Goal: Check status: Check status

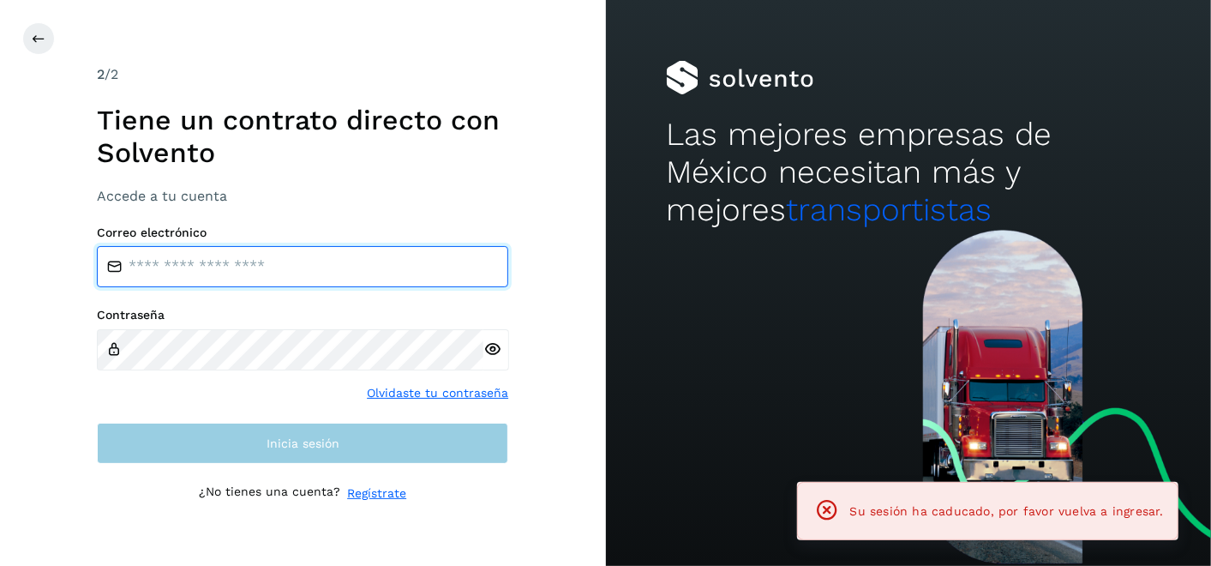
type input "**********"
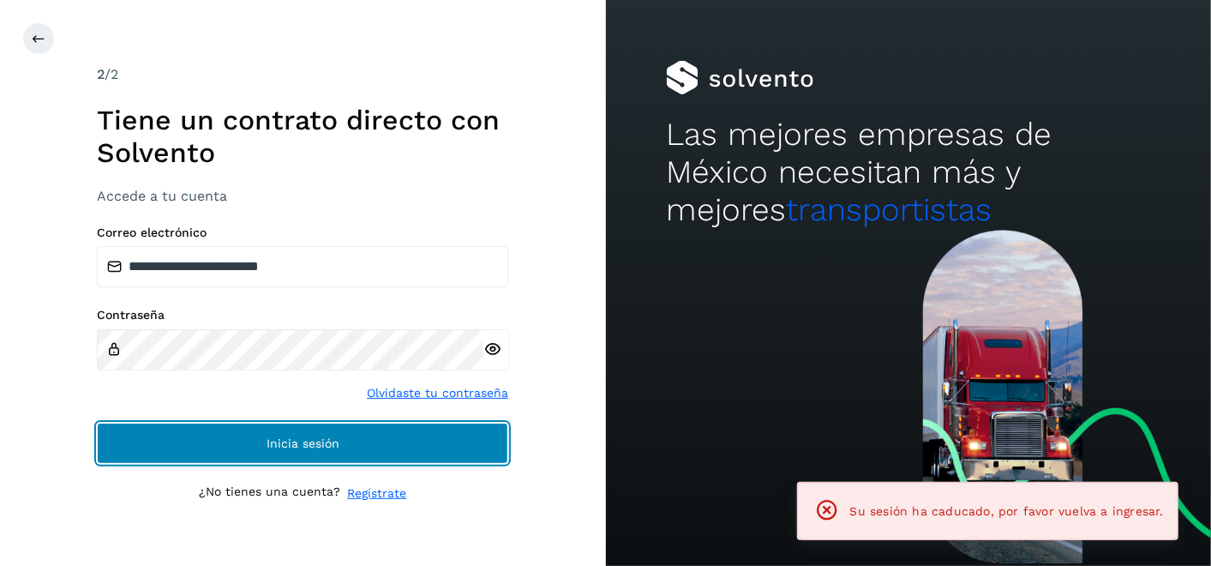
click at [279, 443] on span "Inicia sesión" at bounding box center [303, 443] width 73 height 12
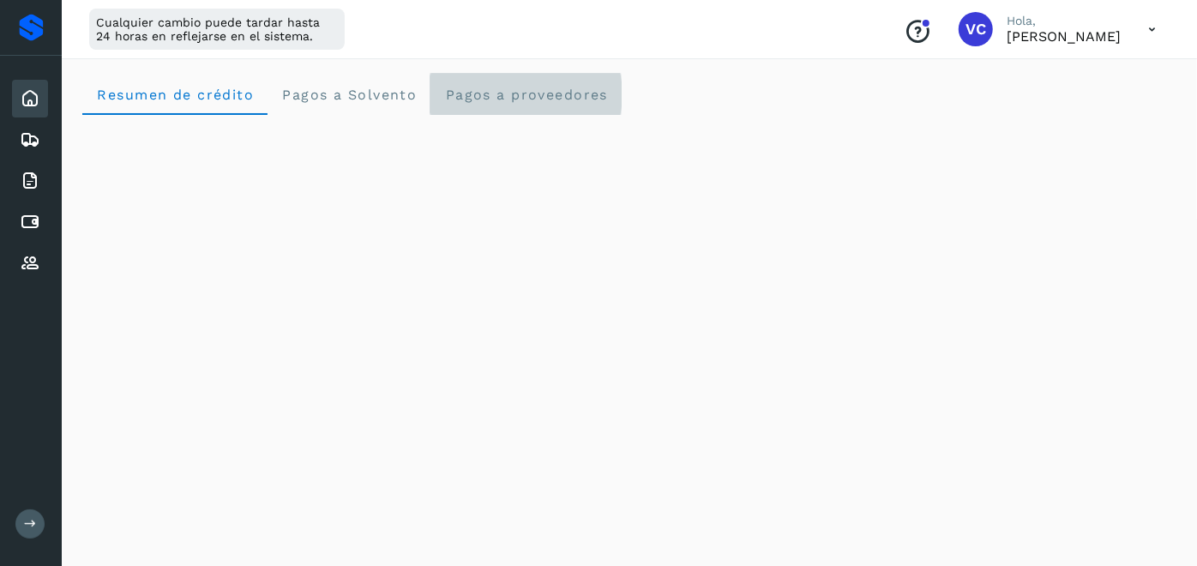
click at [495, 95] on span "Pagos a proveedores" at bounding box center [526, 95] width 164 height 16
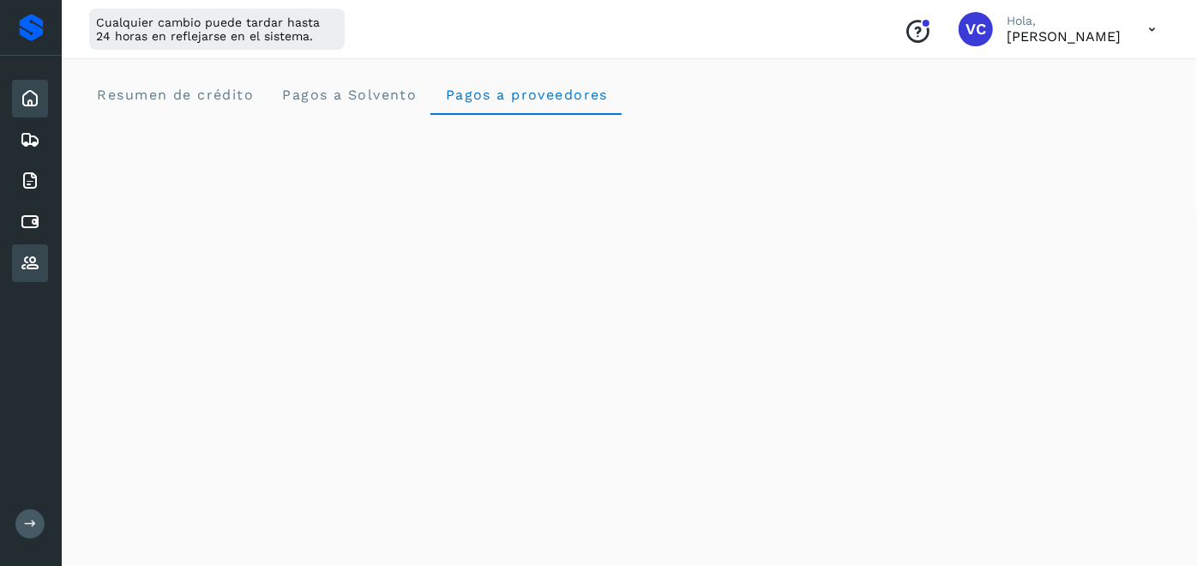
click at [28, 263] on icon at bounding box center [30, 263] width 21 height 21
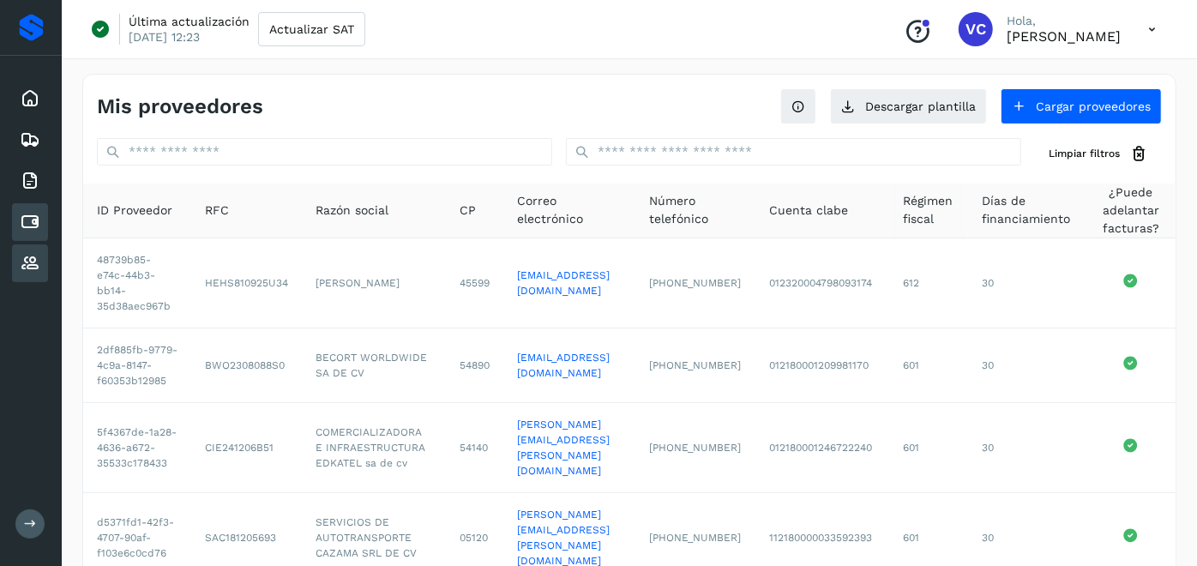
click at [33, 218] on icon at bounding box center [30, 222] width 21 height 21
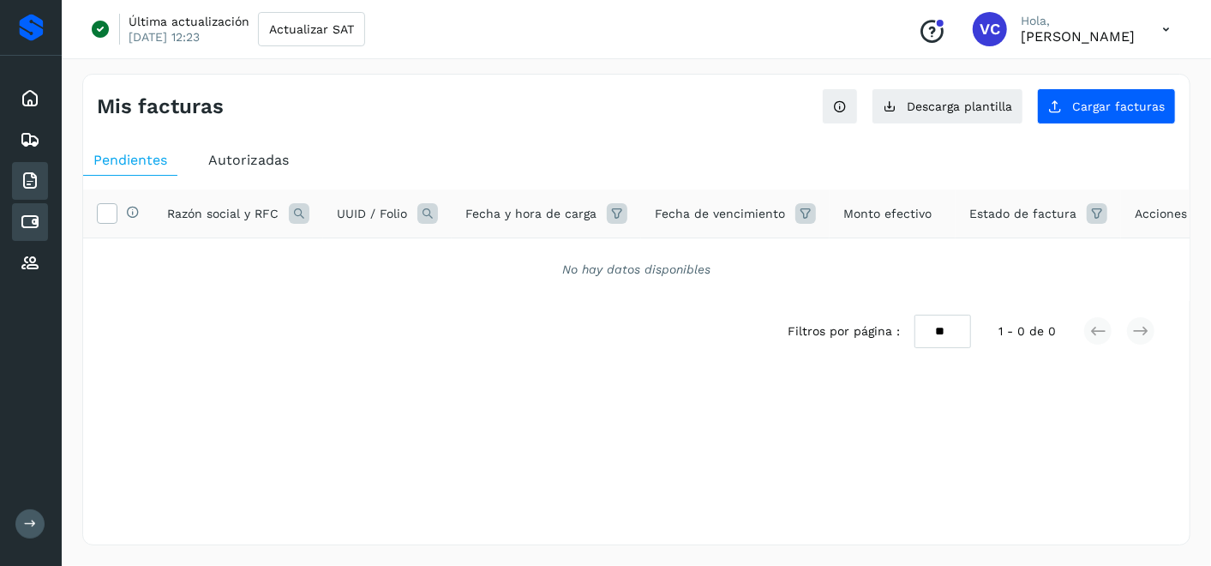
click at [37, 179] on icon at bounding box center [30, 181] width 21 height 21
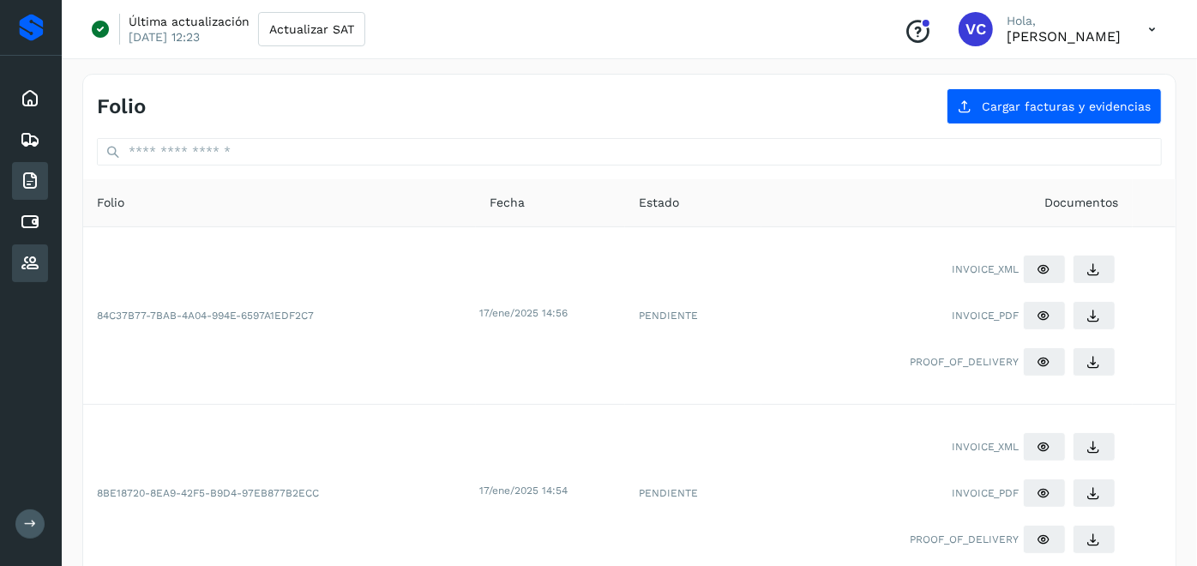
click at [32, 253] on icon at bounding box center [30, 263] width 21 height 21
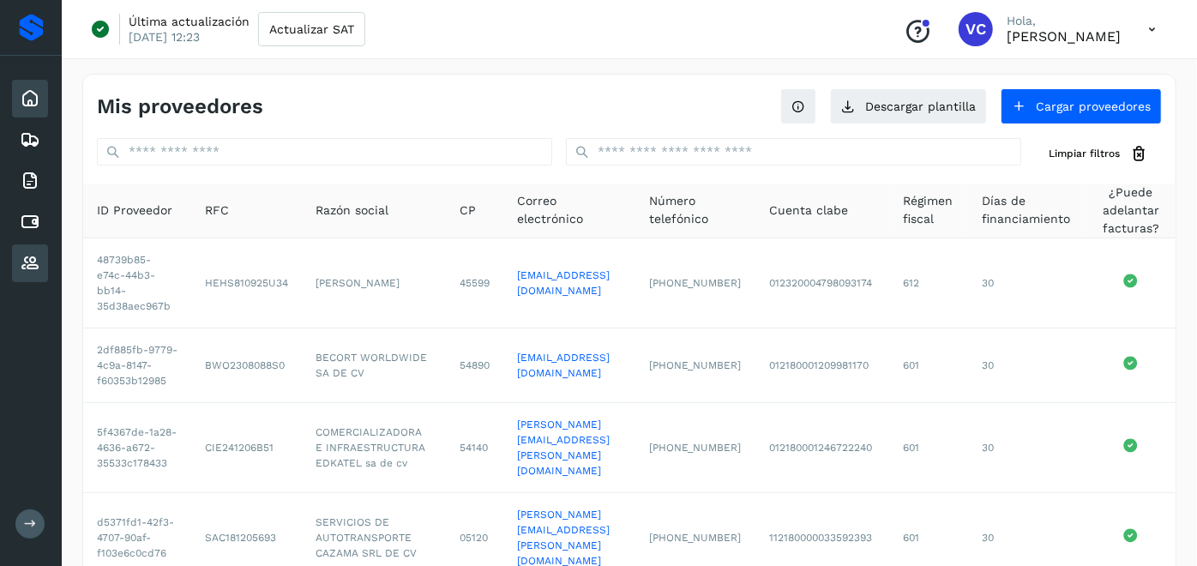
click at [36, 103] on icon at bounding box center [30, 98] width 21 height 21
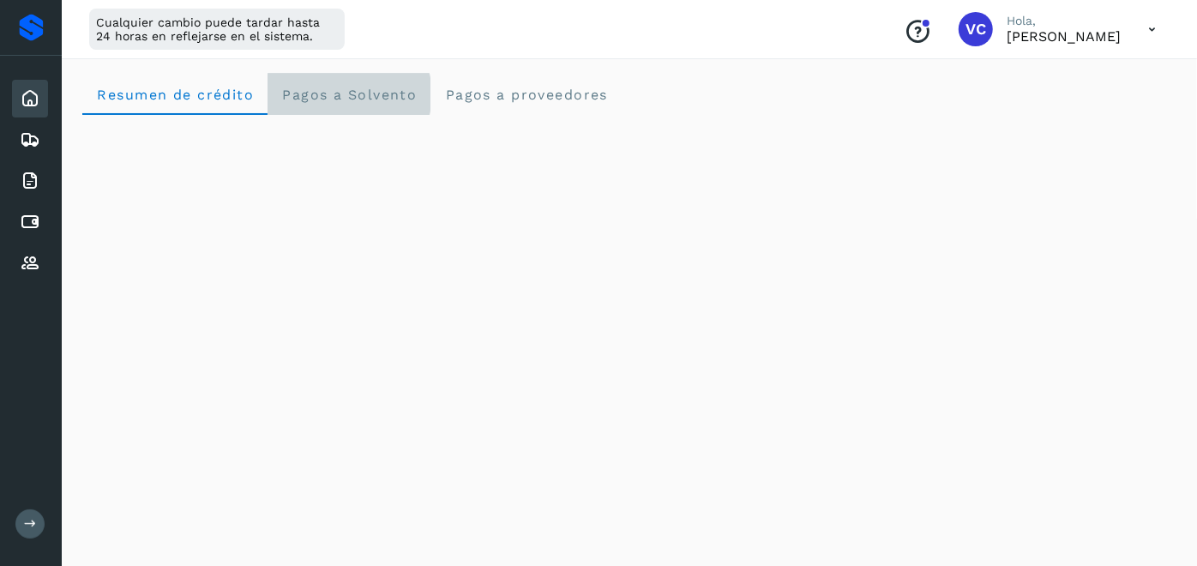
click at [348, 101] on span "Pagos a Solvento" at bounding box center [348, 95] width 135 height 16
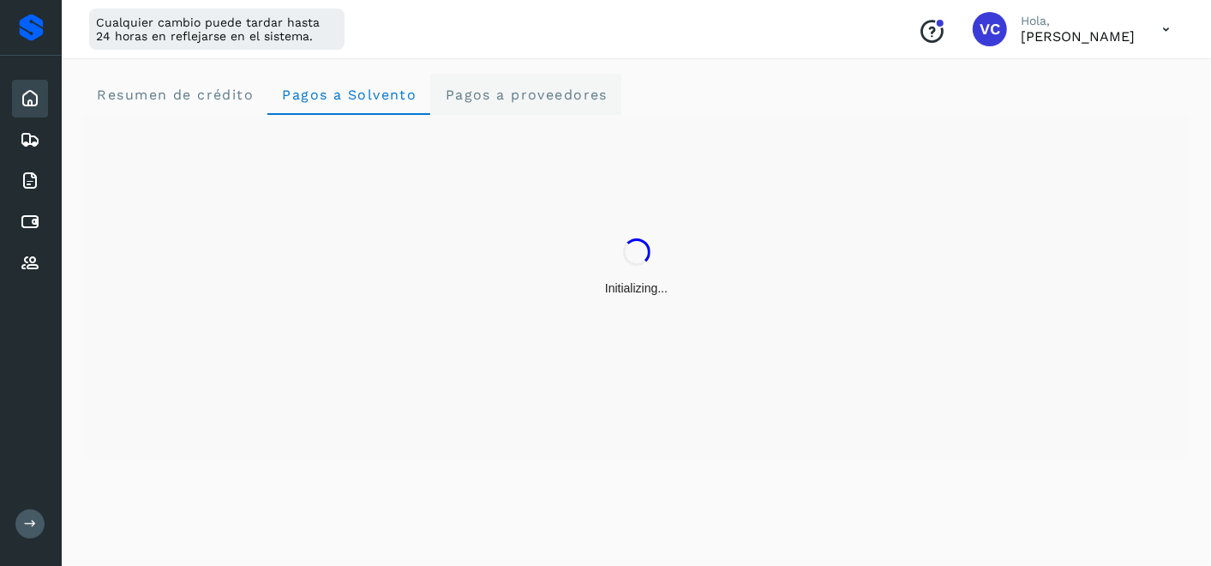
click at [433, 93] on proveedores "Pagos a proveedores" at bounding box center [525, 94] width 191 height 41
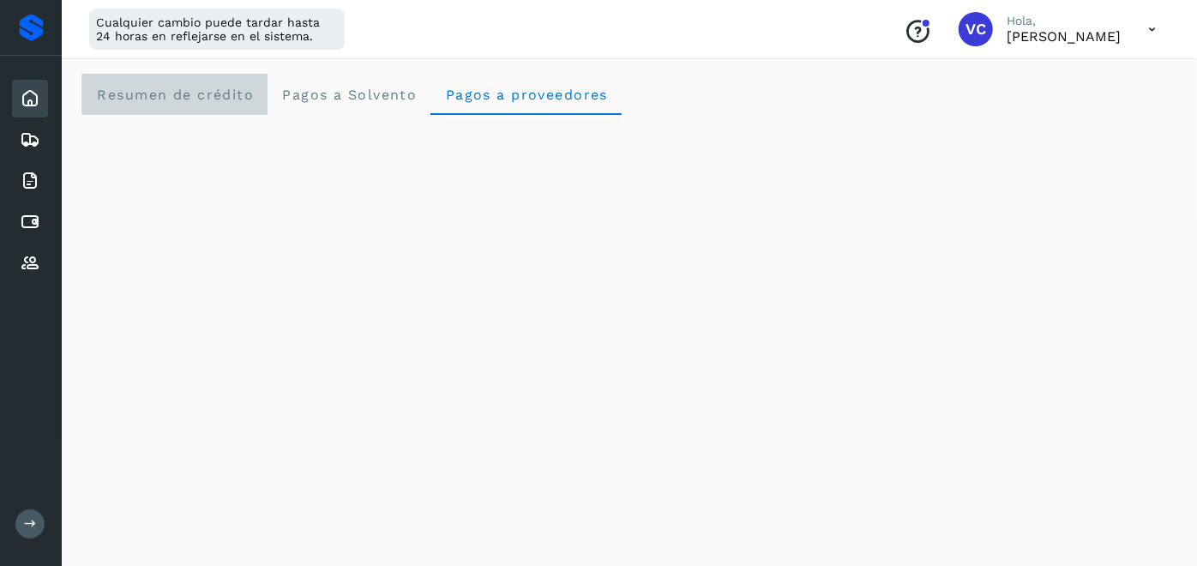
click at [181, 103] on crédito "Resumen de crédito" at bounding box center [174, 94] width 185 height 41
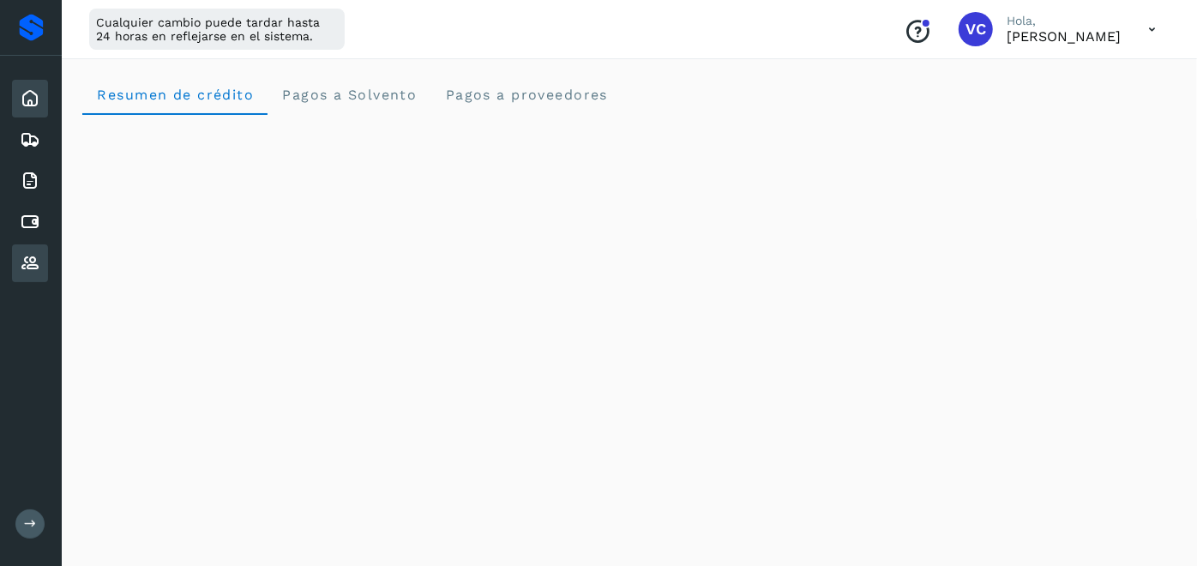
click at [34, 253] on icon at bounding box center [30, 263] width 21 height 21
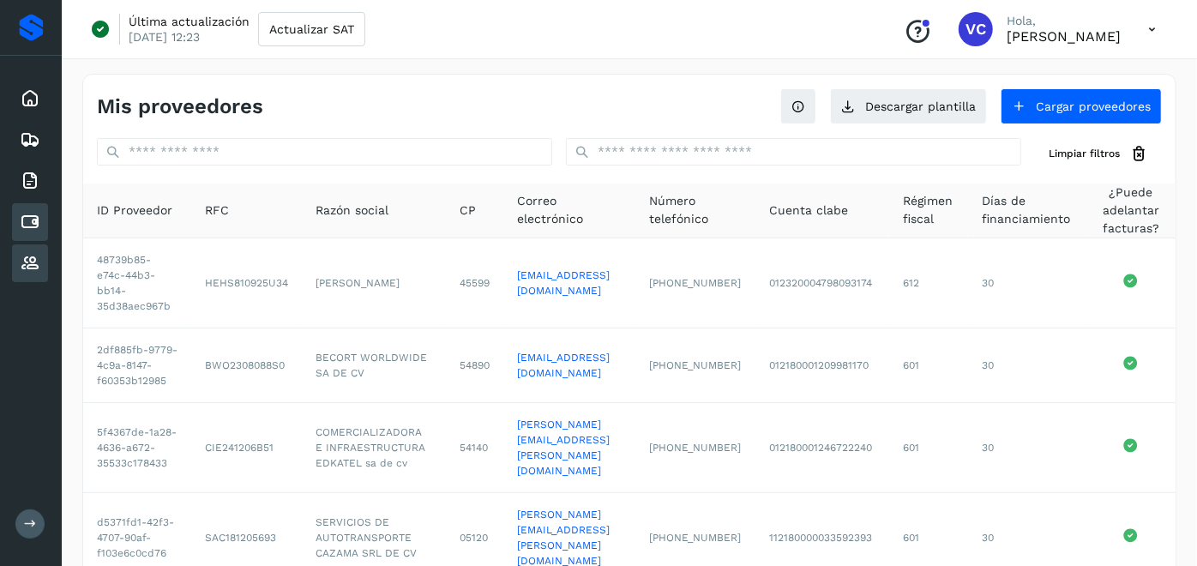
click at [38, 206] on div "Cuentas por pagar" at bounding box center [30, 222] width 36 height 38
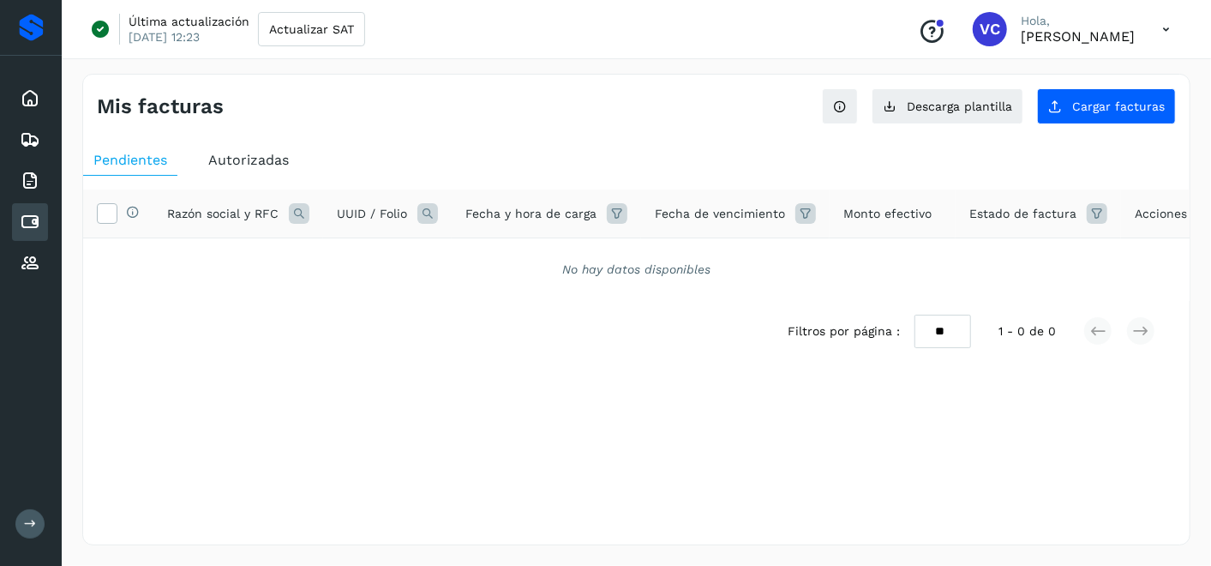
click at [218, 165] on span "Autorizadas" at bounding box center [248, 160] width 81 height 16
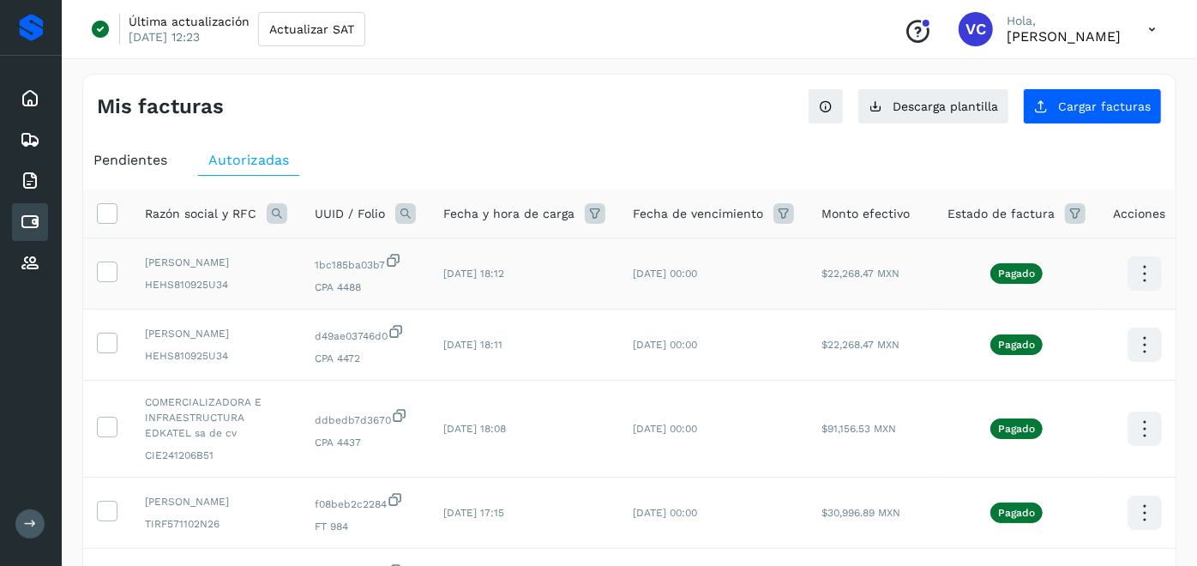
click at [1134, 274] on icon at bounding box center [1144, 274] width 40 height 40
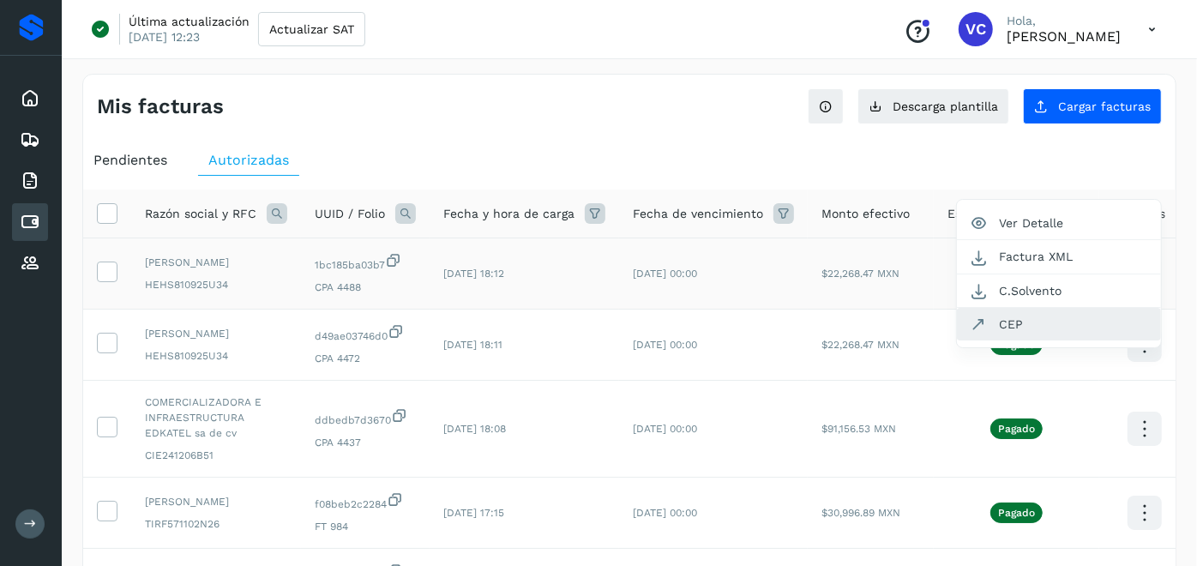
click at [1035, 326] on button "CEP" at bounding box center [1059, 324] width 204 height 33
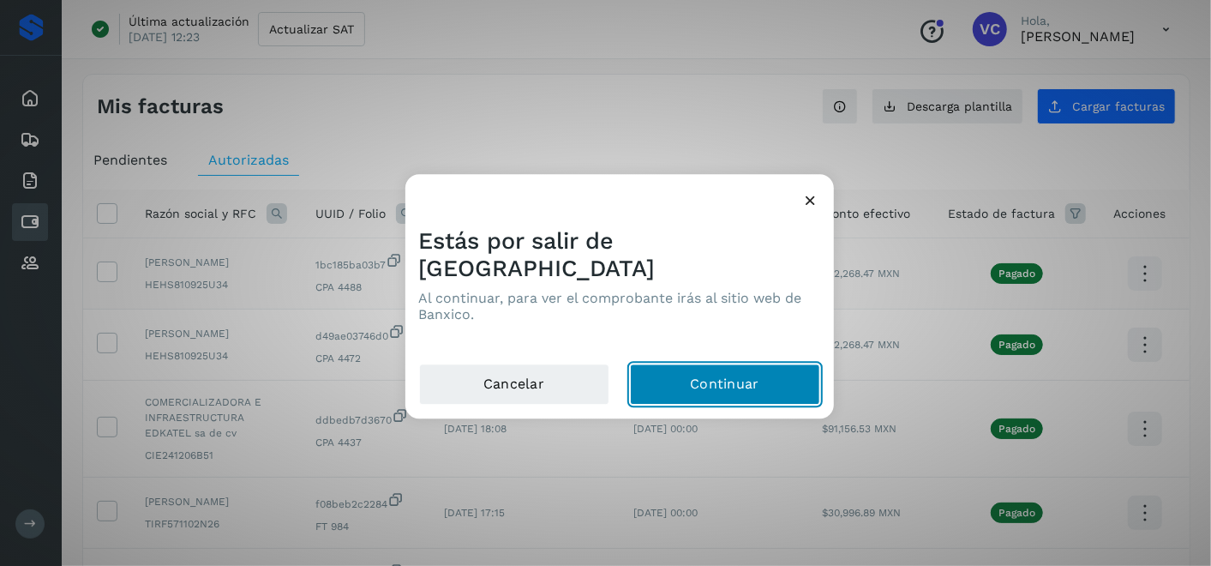
click at [693, 375] on button "Continuar" at bounding box center [725, 384] width 190 height 41
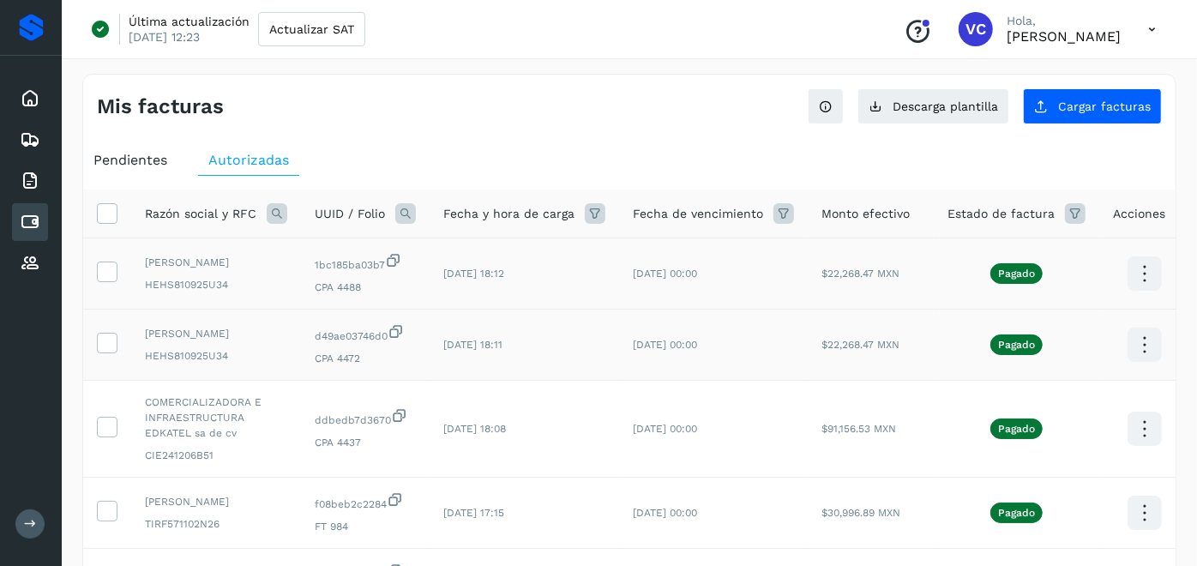
click at [1131, 357] on icon at bounding box center [1144, 345] width 40 height 40
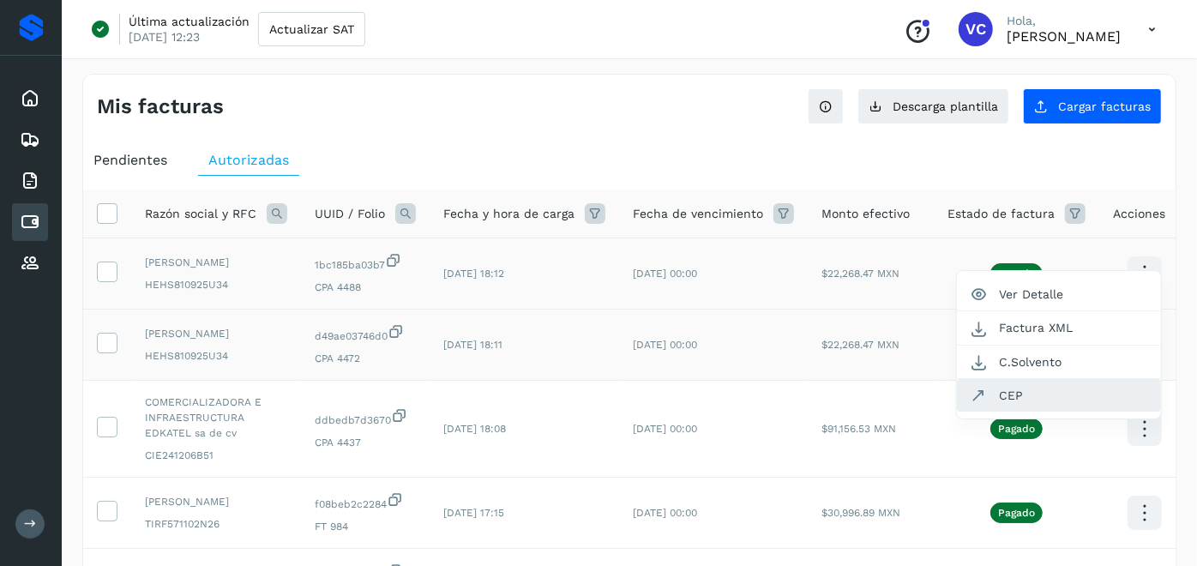
click at [1042, 406] on button "CEP" at bounding box center [1059, 395] width 204 height 33
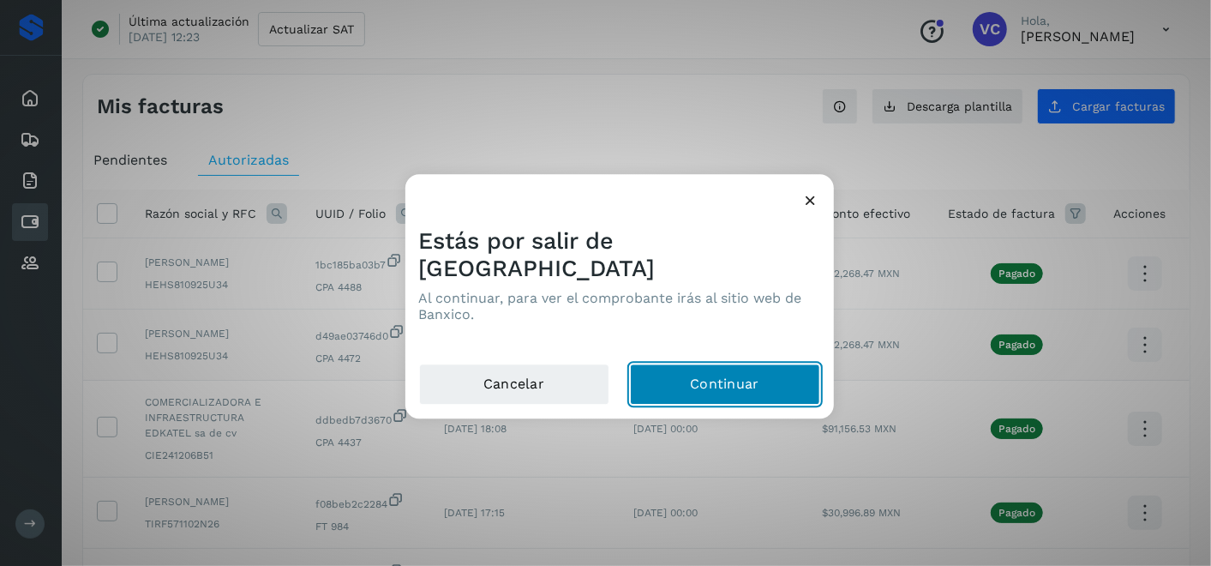
click at [700, 384] on button "Continuar" at bounding box center [725, 384] width 190 height 41
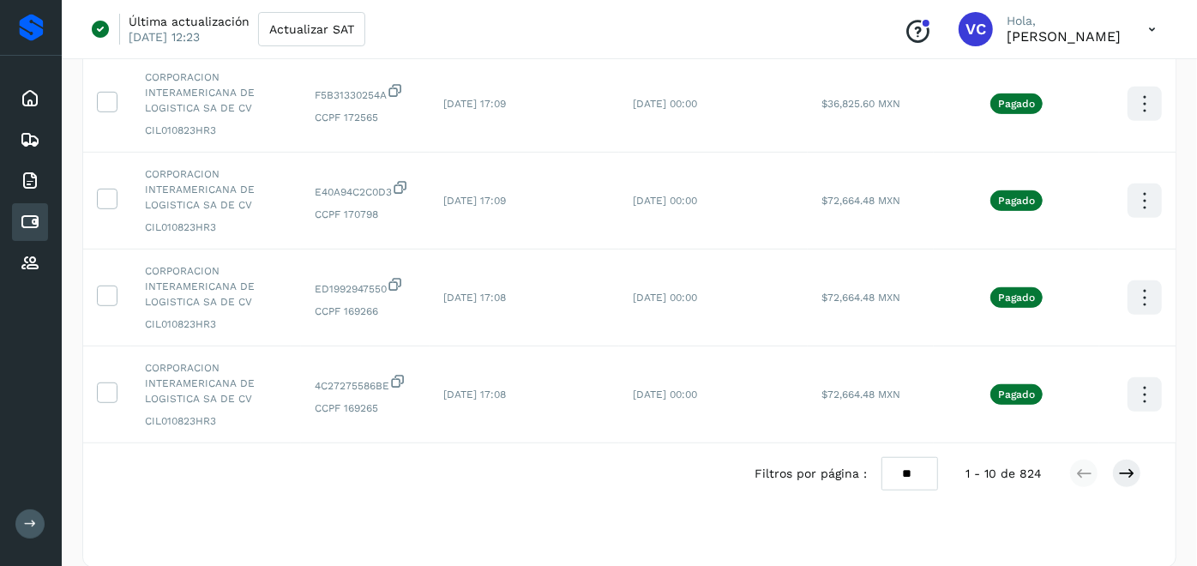
scroll to position [701, 0]
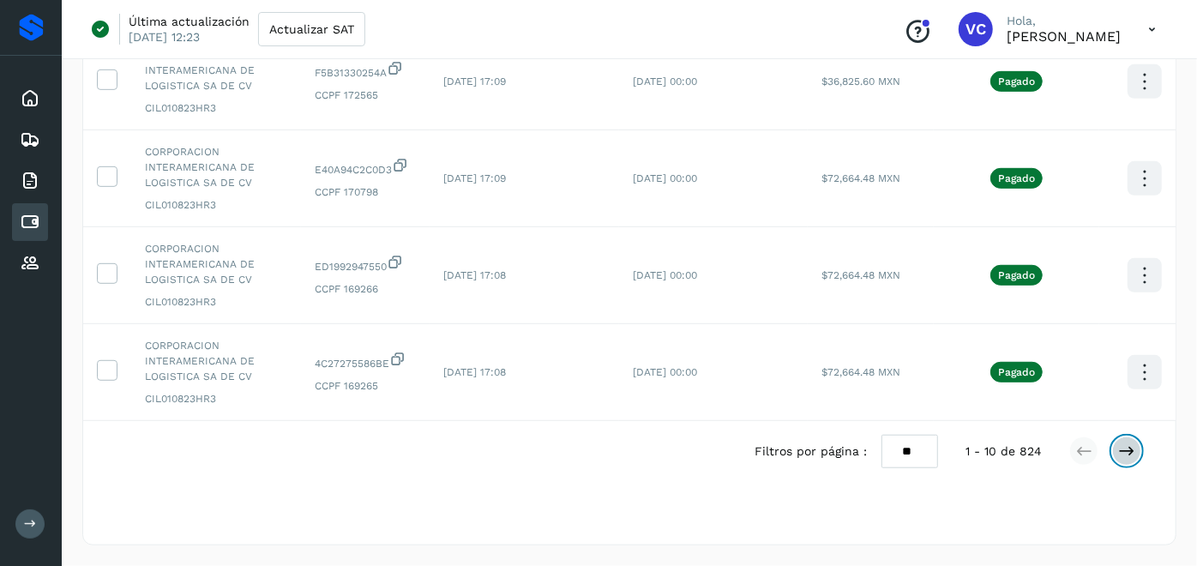
click at [1124, 446] on icon at bounding box center [1126, 450] width 17 height 17
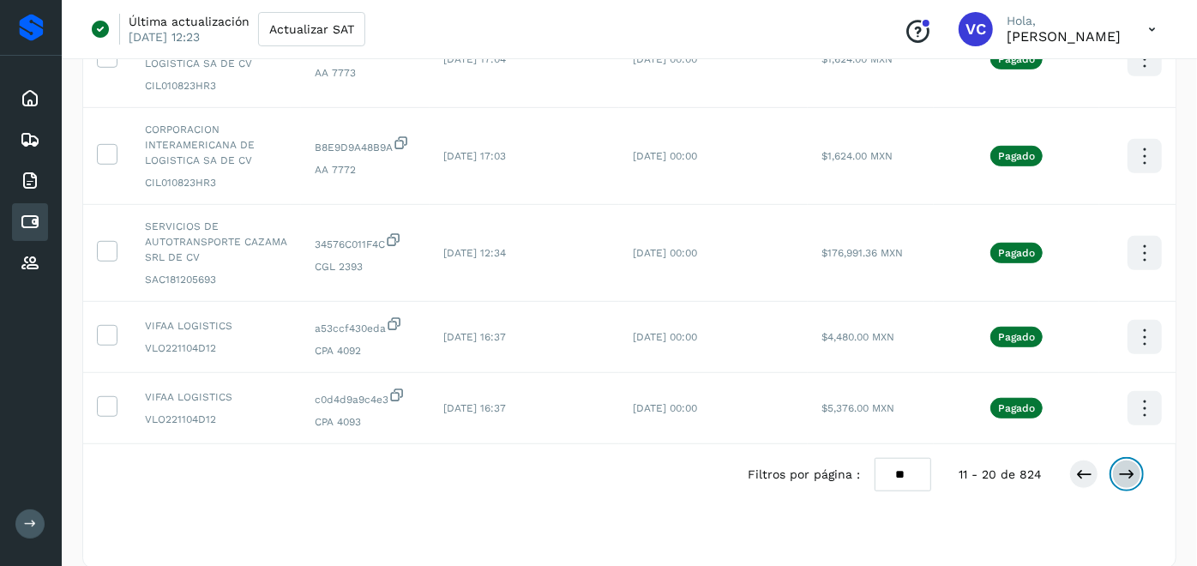
scroll to position [747, 0]
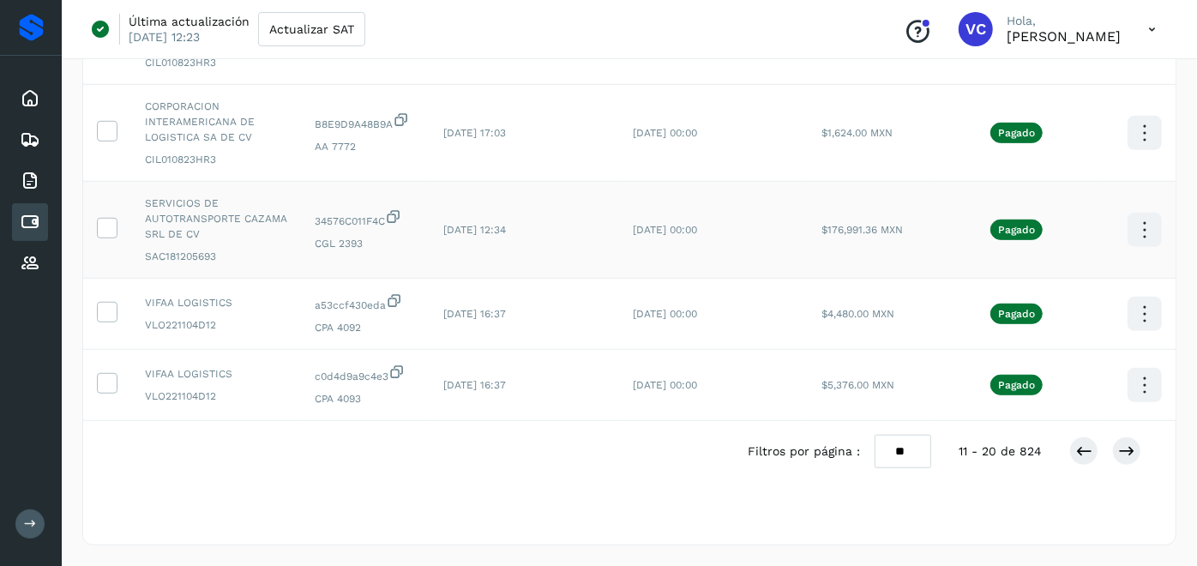
click at [1143, 224] on icon at bounding box center [1144, 230] width 40 height 40
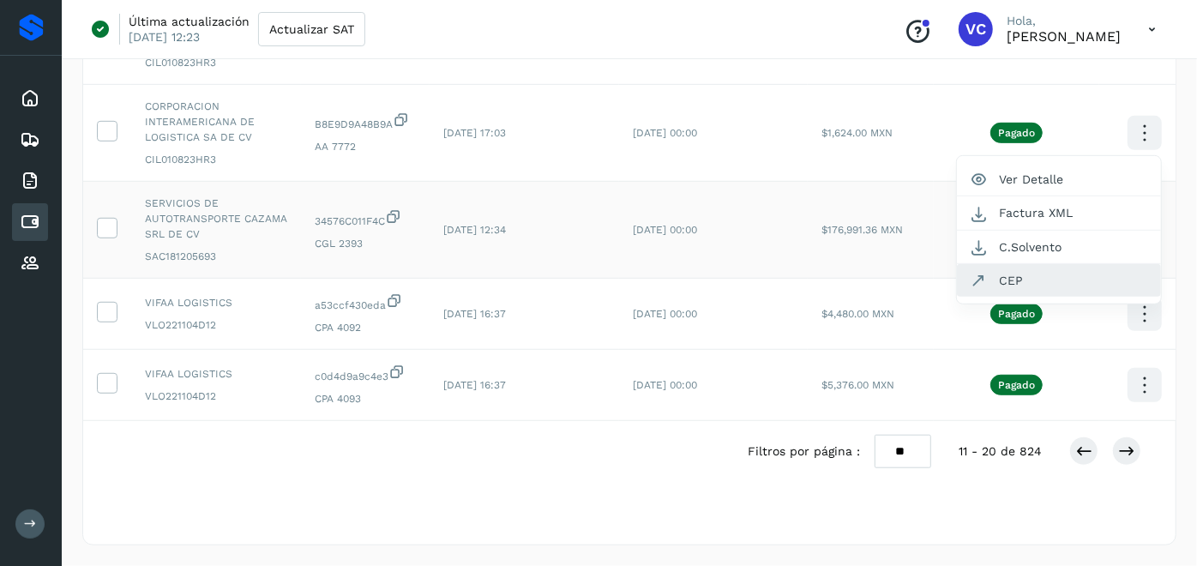
click at [1012, 277] on button "CEP" at bounding box center [1059, 280] width 204 height 33
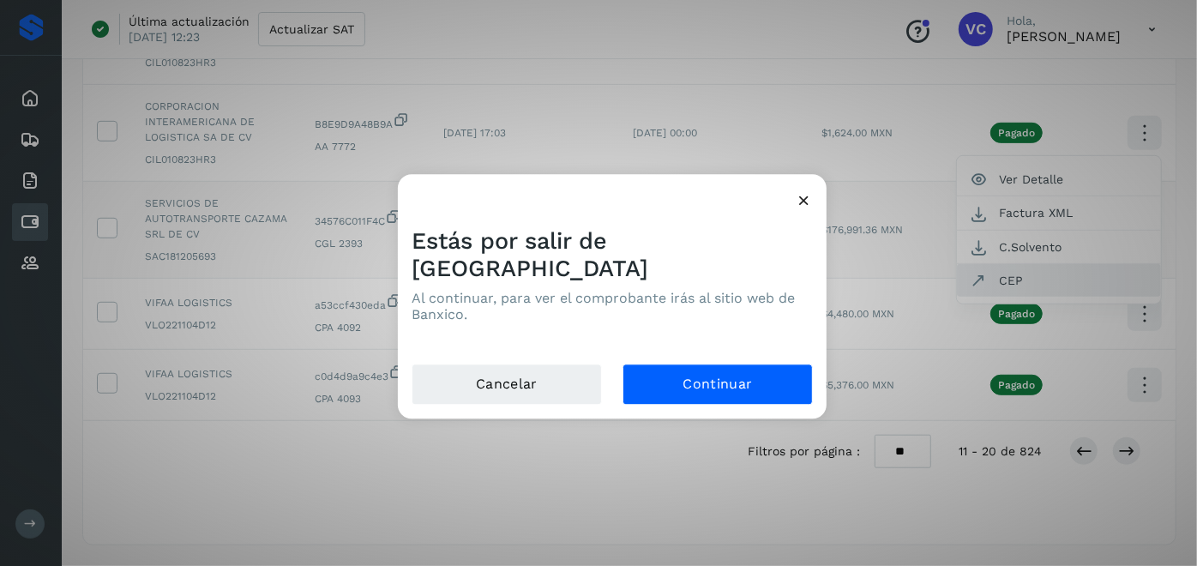
scroll to position [732, 0]
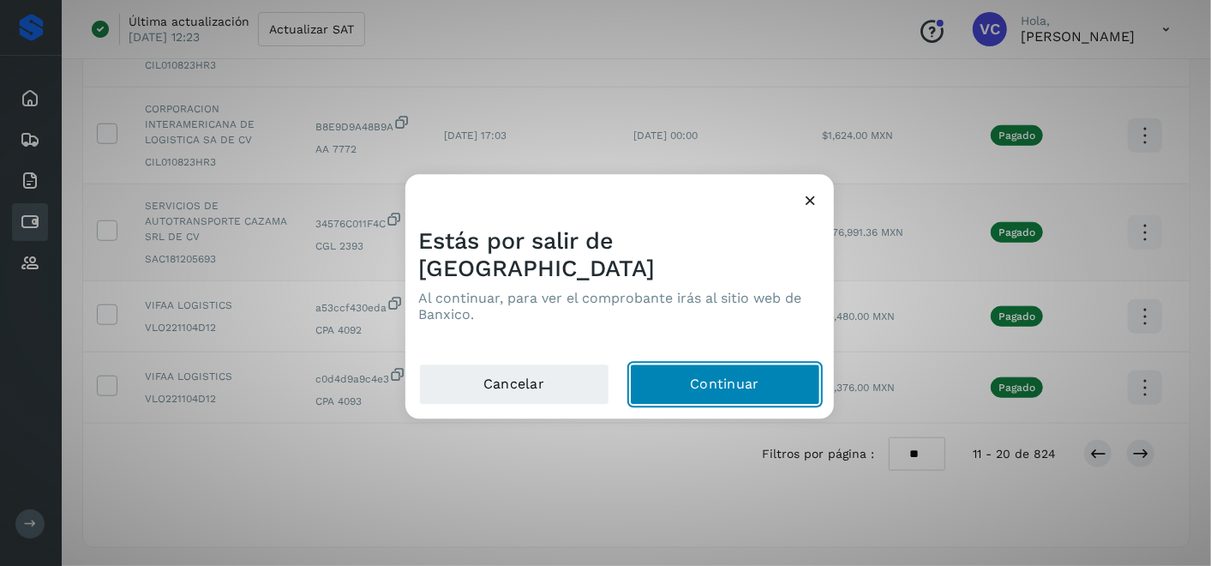
click at [735, 369] on button "Continuar" at bounding box center [725, 384] width 190 height 41
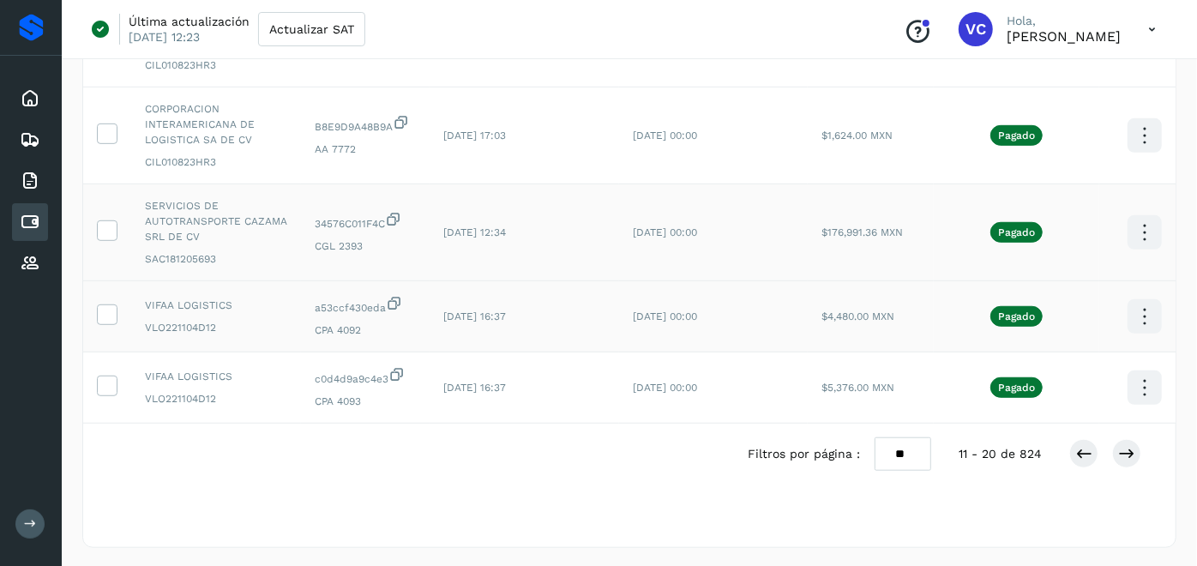
scroll to position [0, 0]
drag, startPoint x: 1082, startPoint y: 452, endPoint x: 1073, endPoint y: 453, distance: 8.6
click at [1082, 452] on icon at bounding box center [1083, 453] width 17 height 17
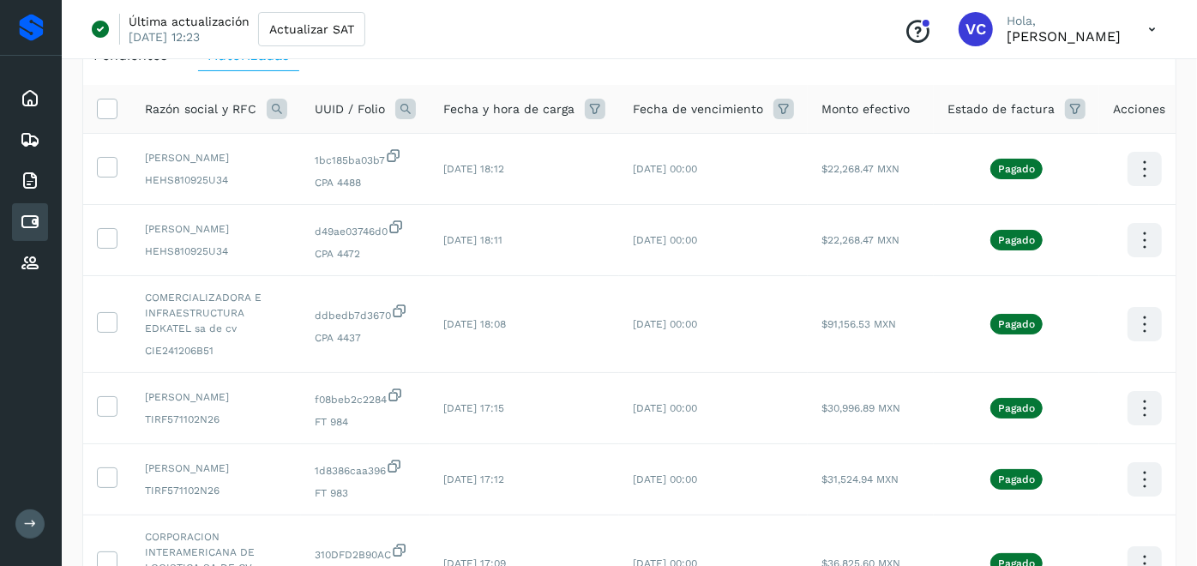
scroll to position [113, 0]
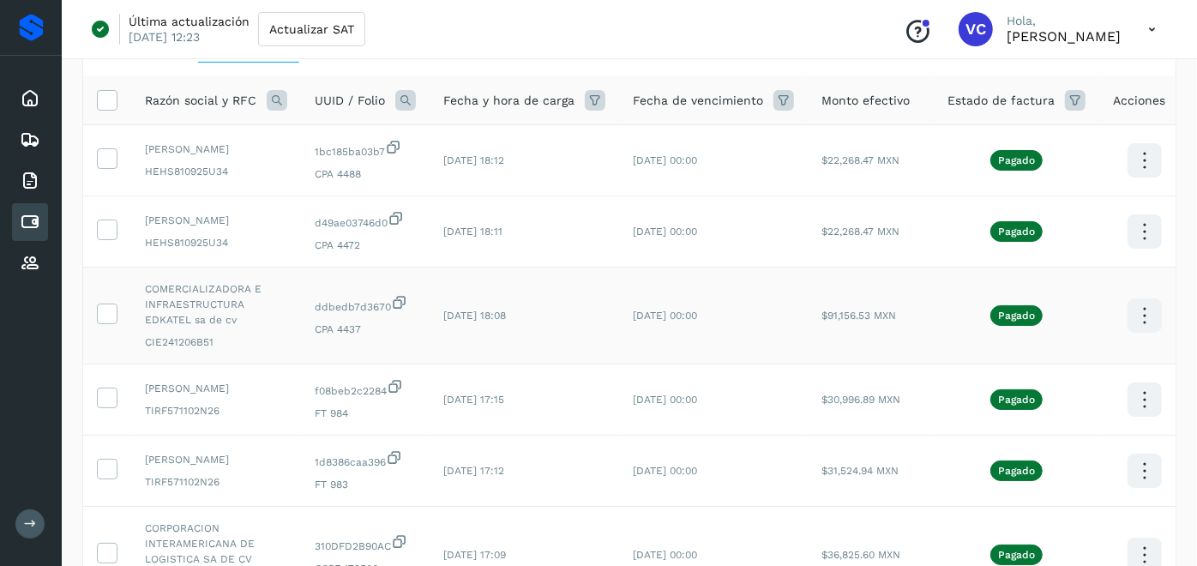
click at [1129, 336] on icon at bounding box center [1144, 316] width 40 height 40
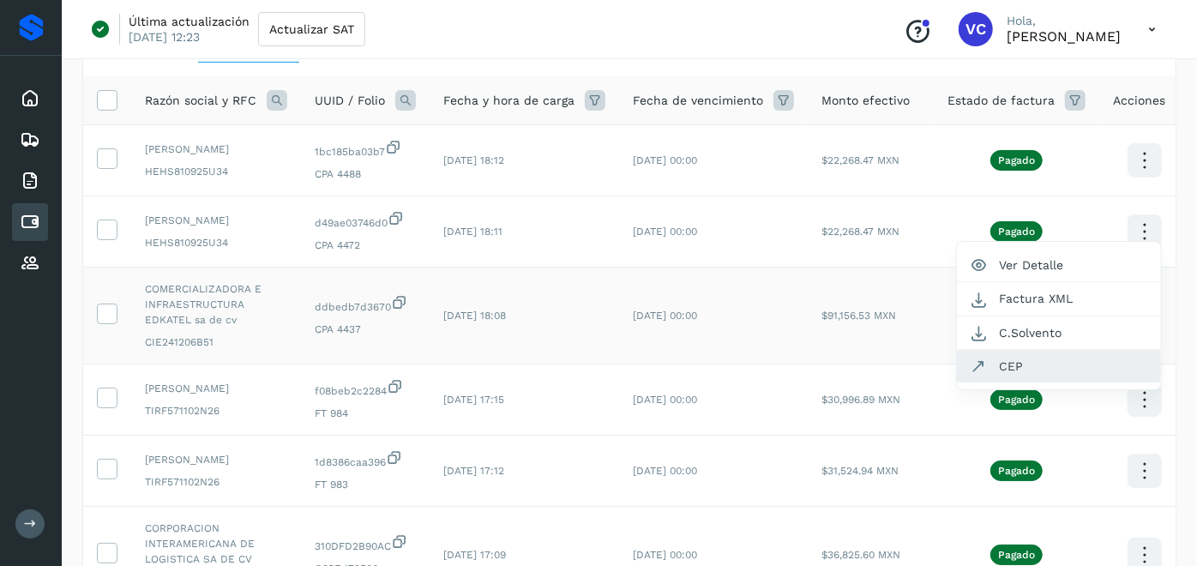
click at [1030, 381] on button "CEP" at bounding box center [1059, 366] width 204 height 33
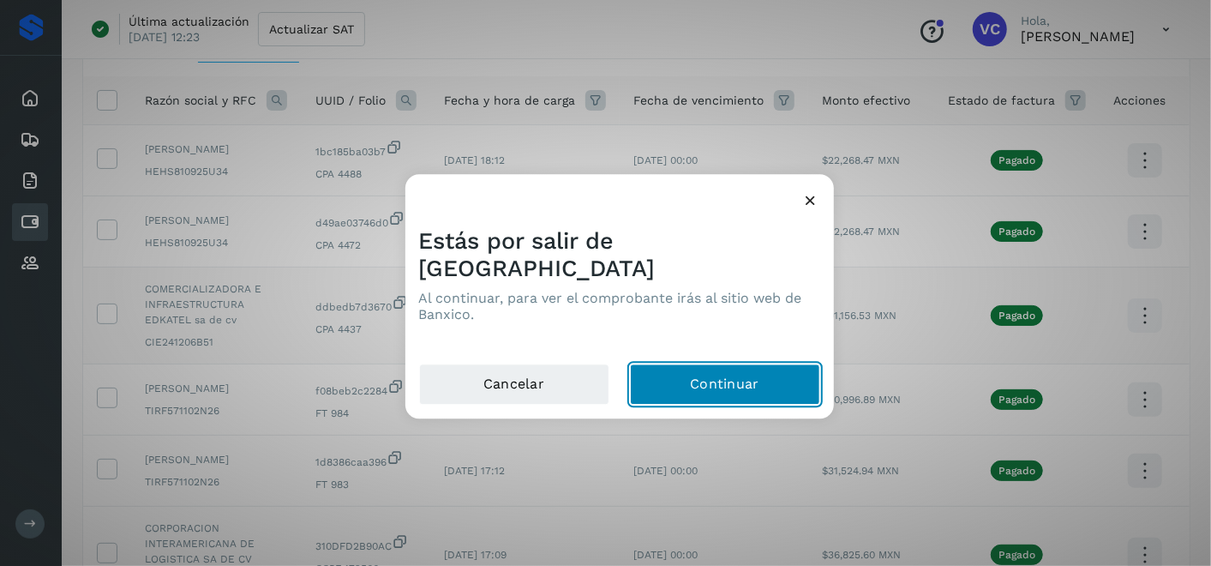
click at [711, 364] on button "Continuar" at bounding box center [725, 384] width 190 height 41
